Goal: Find specific page/section

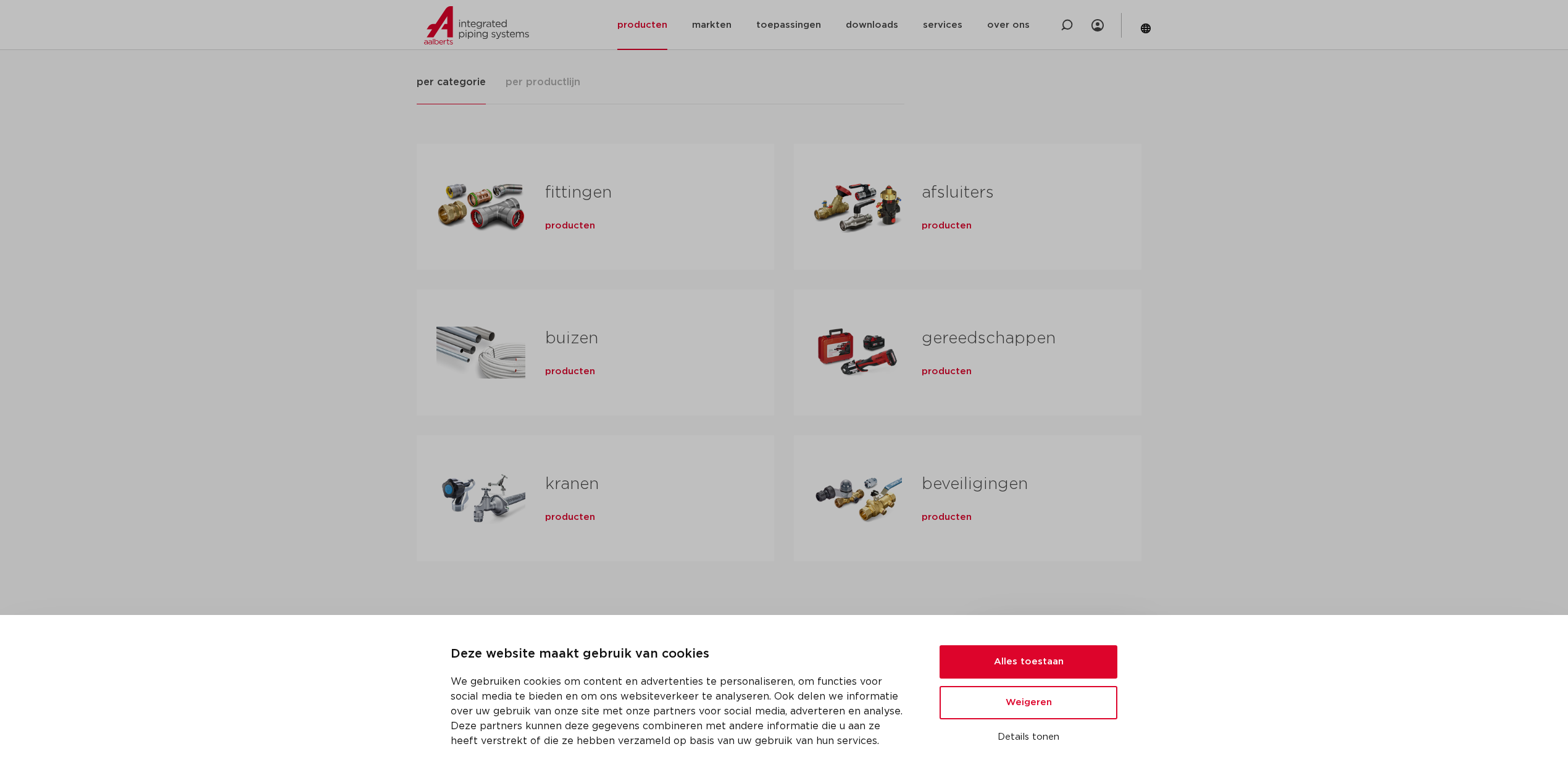
scroll to position [82, 0]
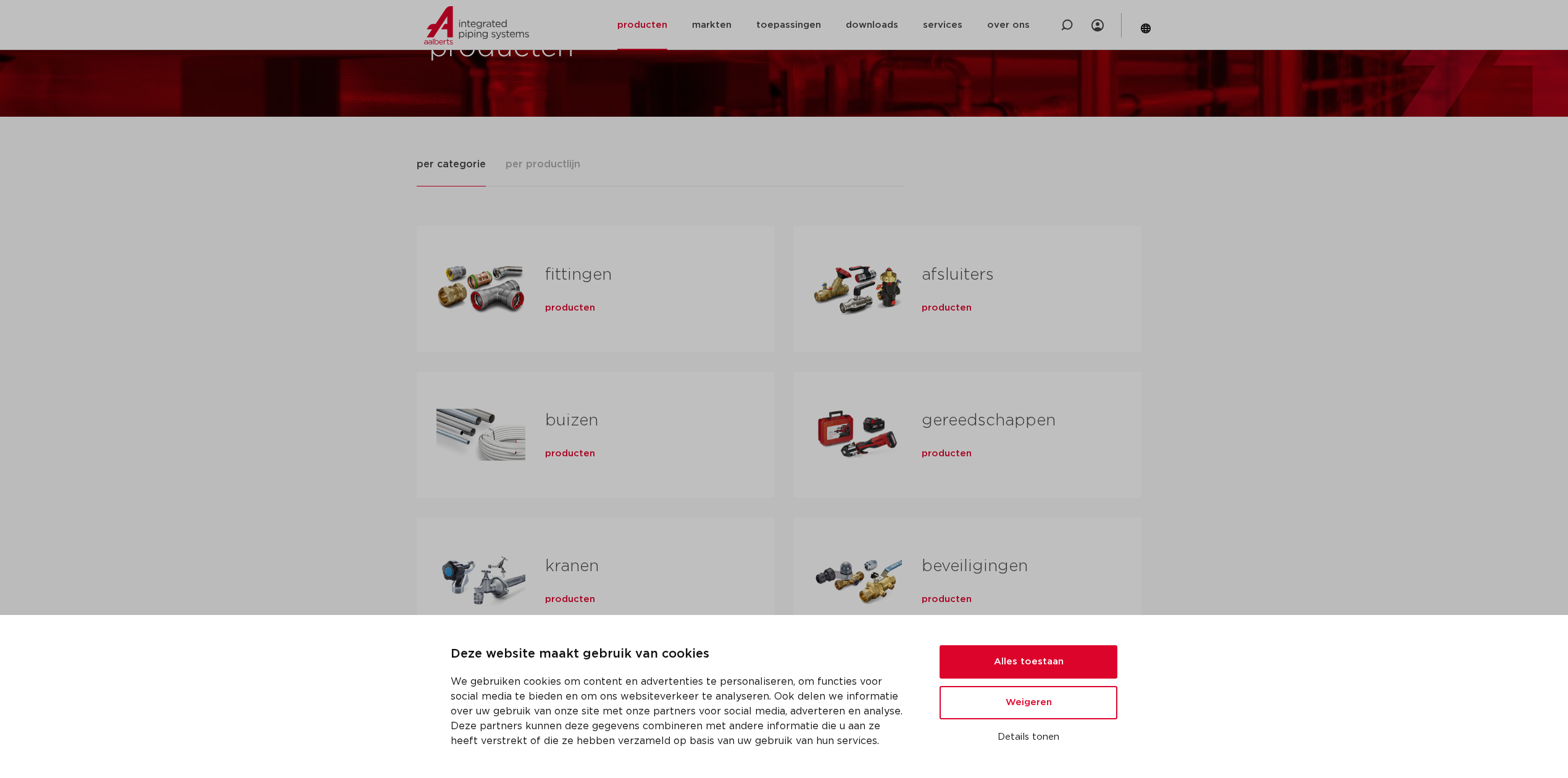
click at [592, 272] on link "fittingen" at bounding box center [578, 275] width 67 height 16
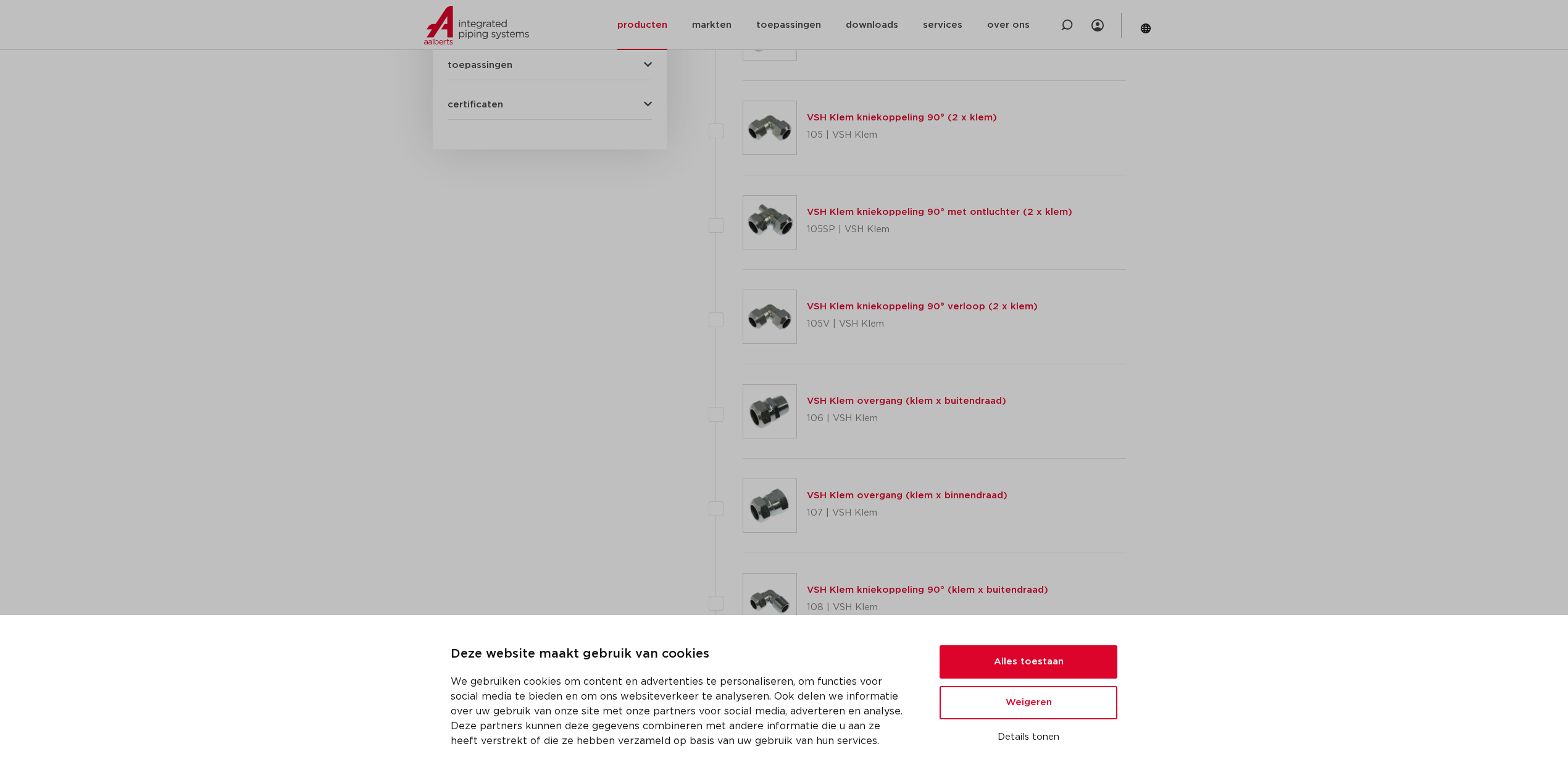
scroll to position [576, 0]
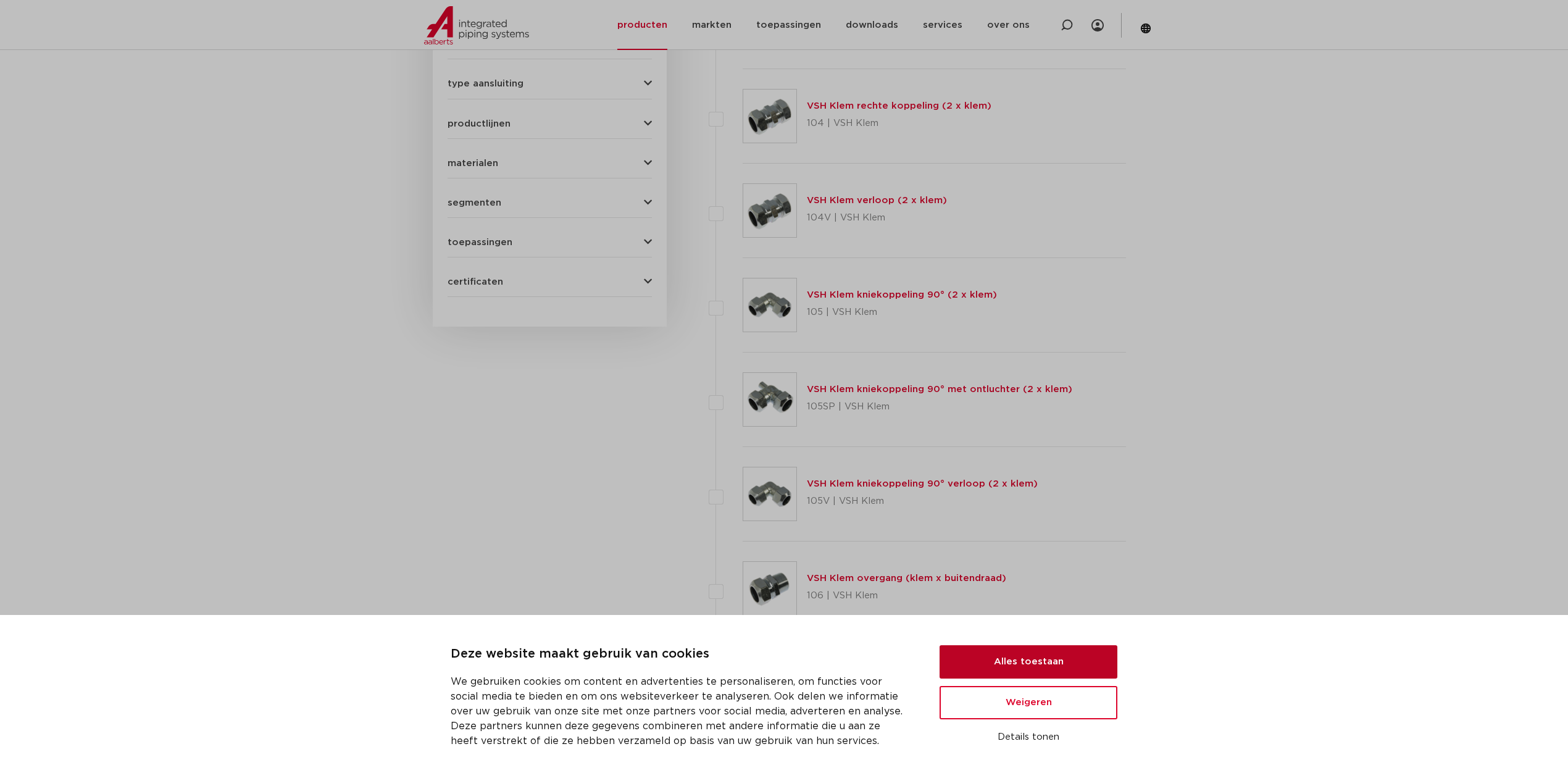
click at [1010, 662] on button "Alles toestaan" at bounding box center [1028, 661] width 178 height 33
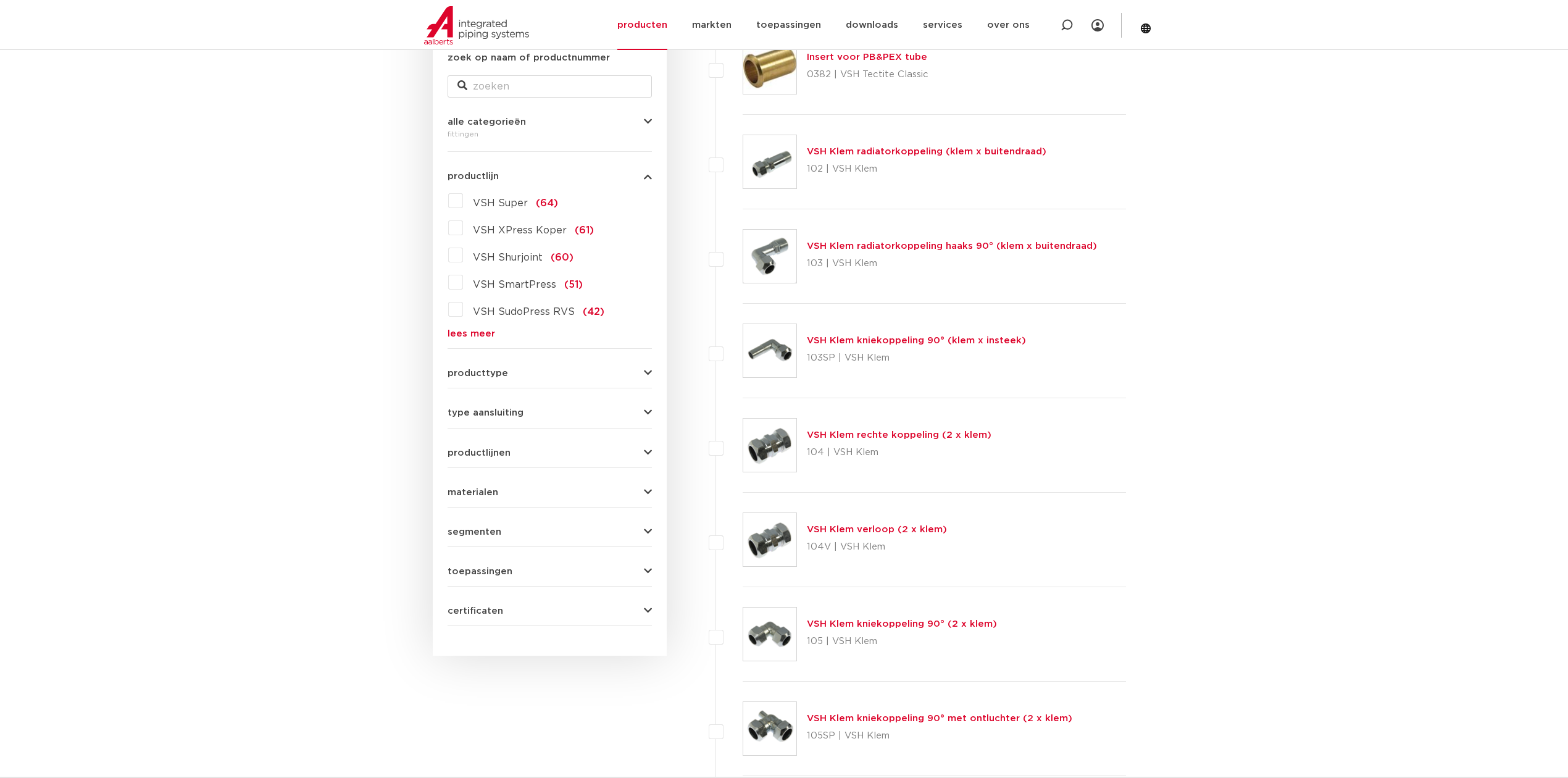
scroll to position [164, 0]
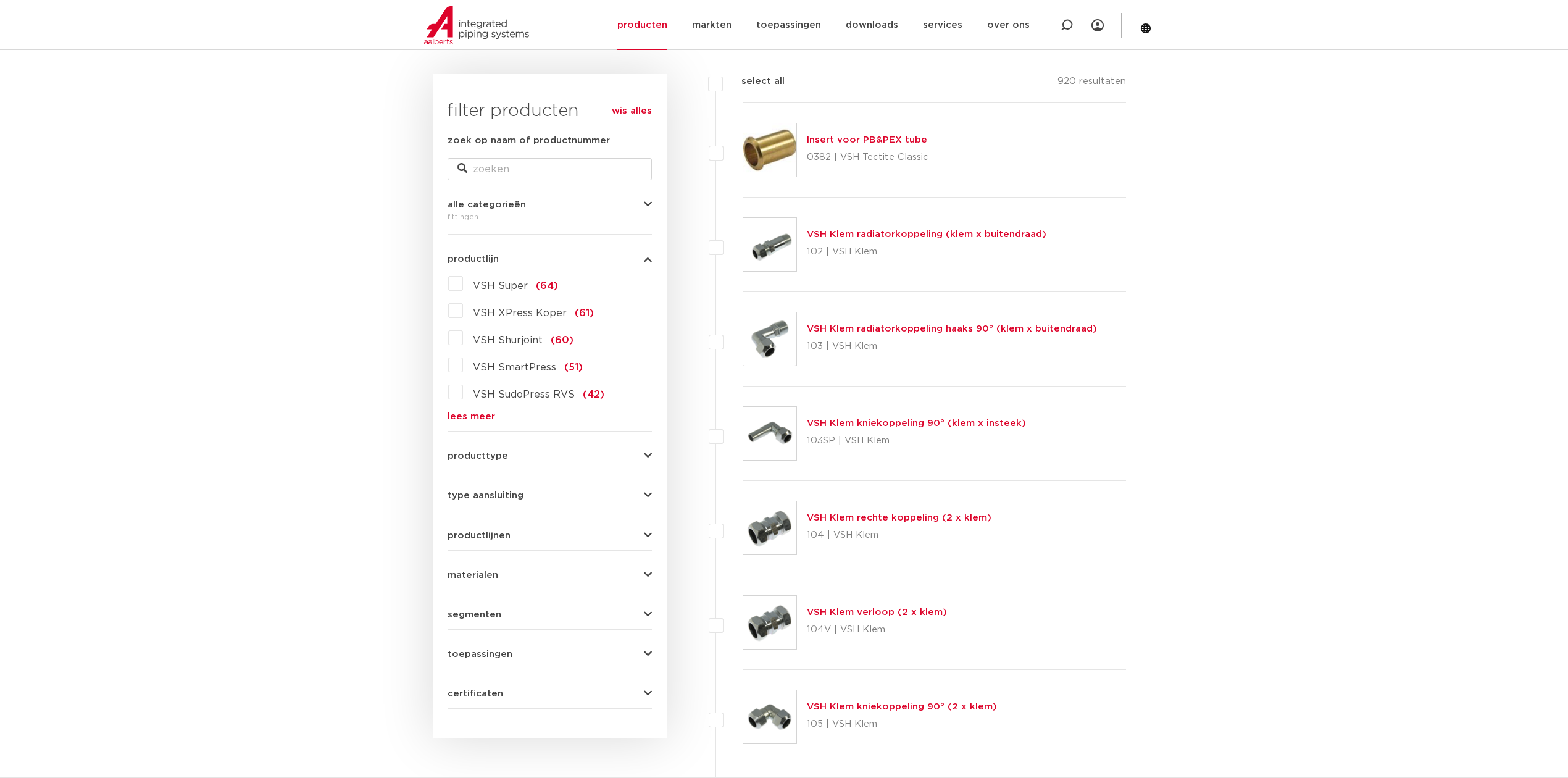
click at [561, 456] on button "producttype" at bounding box center [550, 455] width 204 height 9
click at [463, 479] on label "demontabel (179)" at bounding box center [514, 480] width 103 height 20
click at [0, 0] on input "demontabel (179)" at bounding box center [0, 0] width 0 height 0
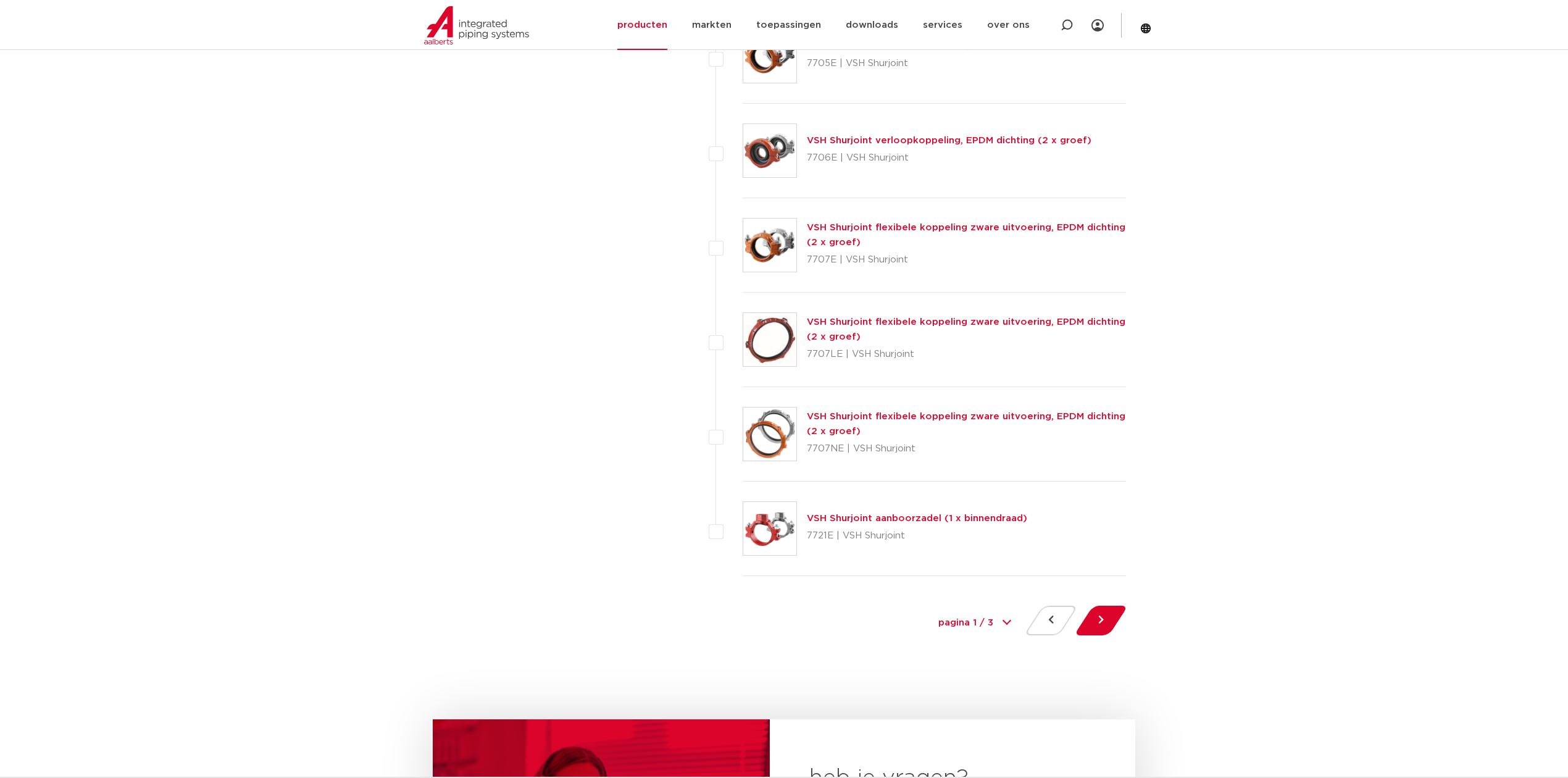
scroll to position [5770, 0]
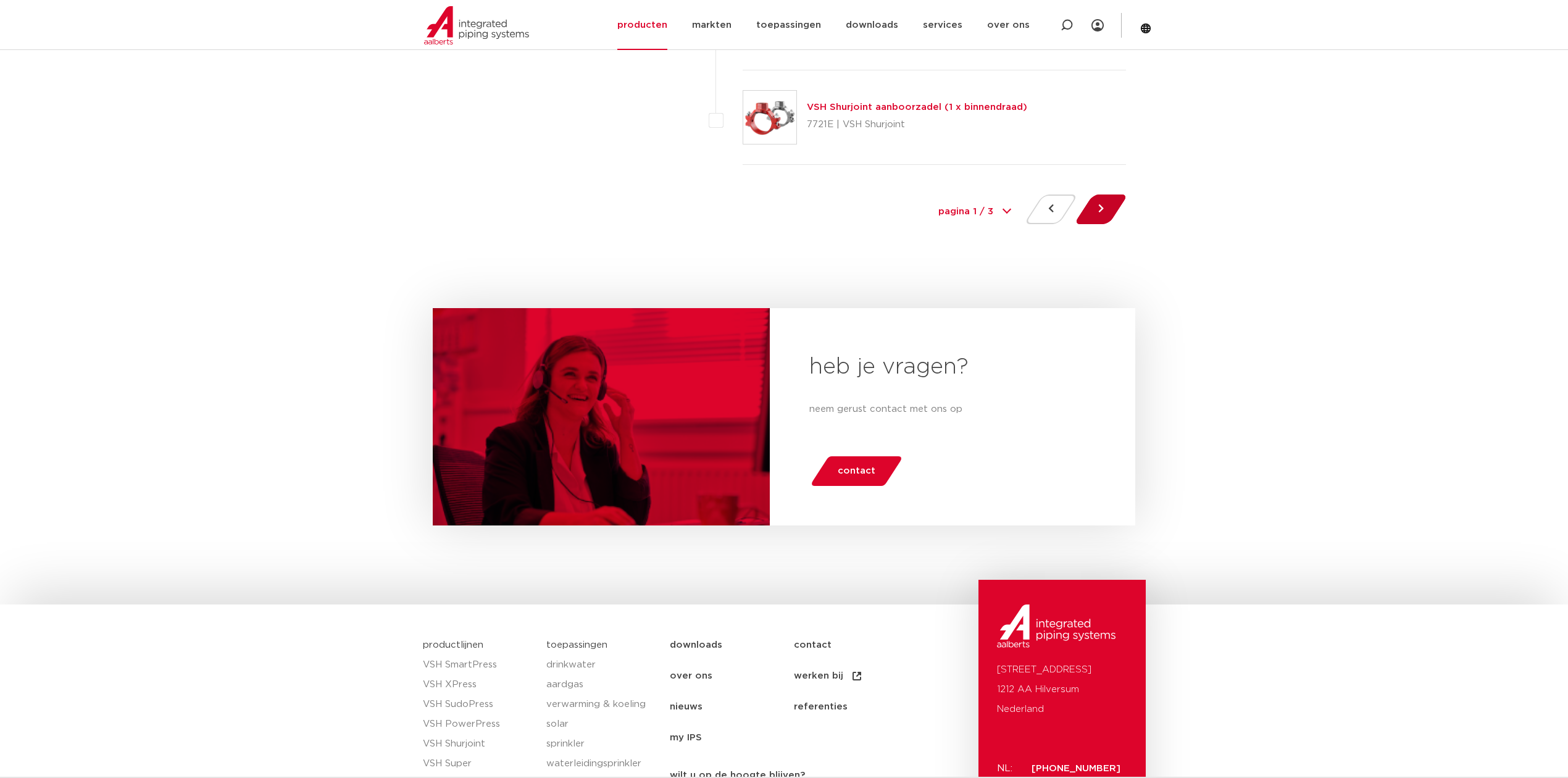
click at [1092, 224] on button at bounding box center [1100, 209] width 35 height 30
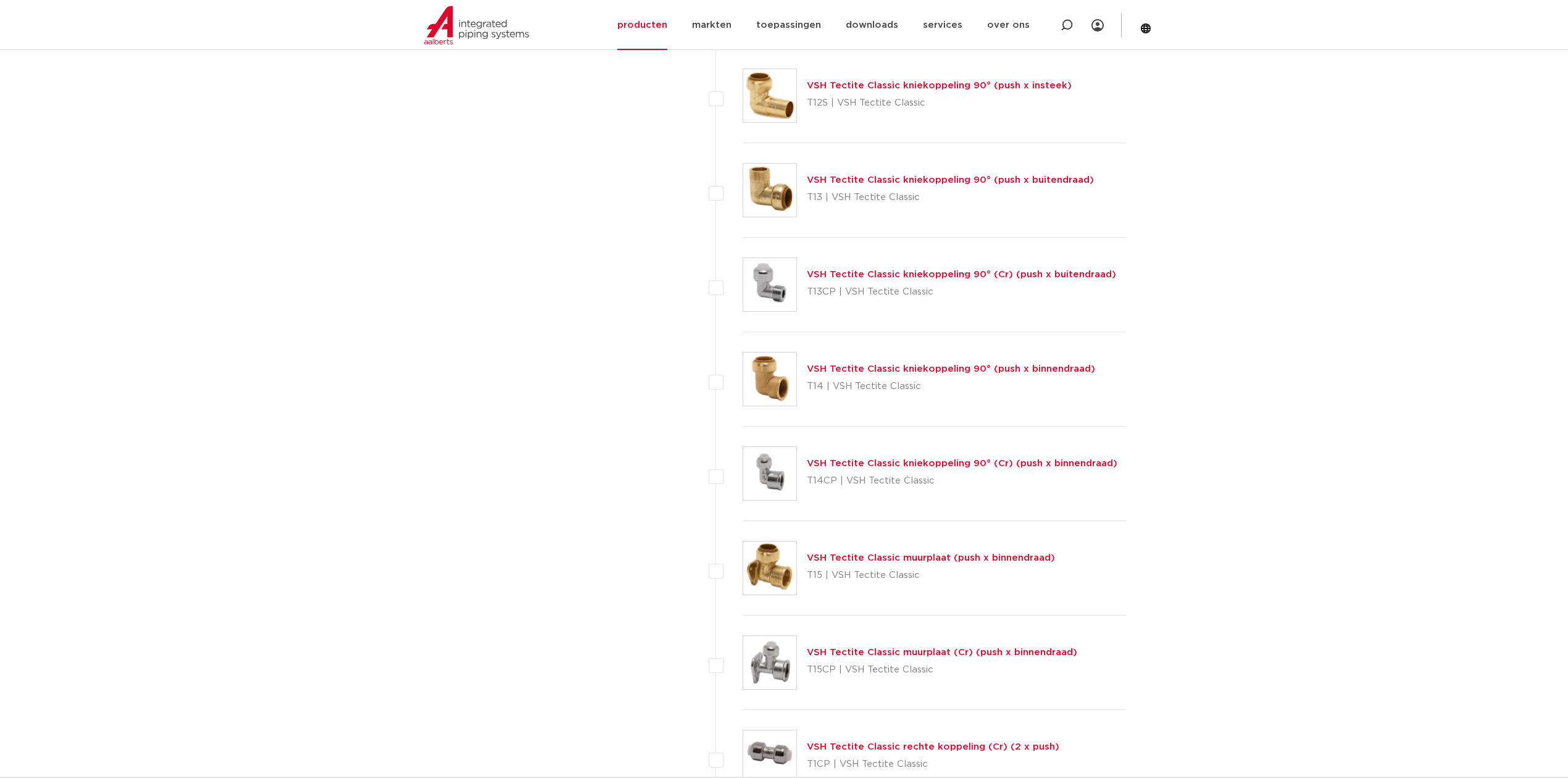
scroll to position [3540, 0]
